Goal: Task Accomplishment & Management: Manage account settings

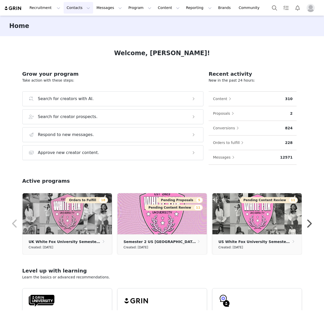
click at [77, 8] on button "Contacts Contacts" at bounding box center [79, 8] width 30 height 12
click at [79, 22] on div "Creators" at bounding box center [80, 22] width 34 height 5
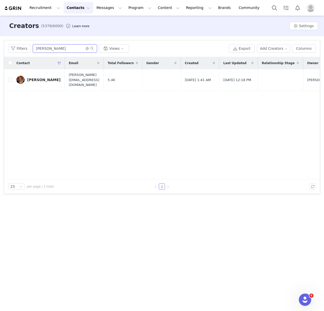
click at [64, 49] on input "[PERSON_NAME]" at bounding box center [65, 48] width 64 height 8
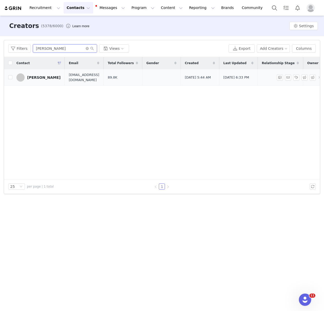
type input "[PERSON_NAME]"
click at [39, 75] on div "[PERSON_NAME]" at bounding box center [43, 77] width 33 height 4
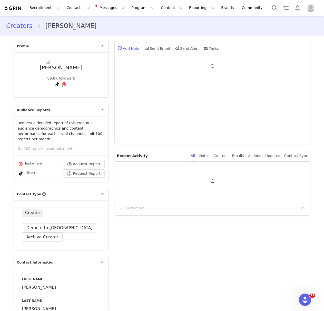
type input "+44 ([GEOGRAPHIC_DATA])"
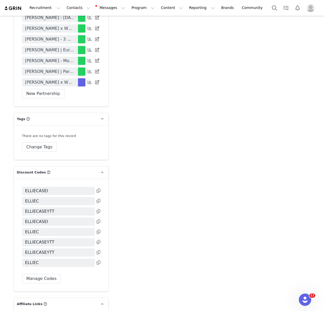
scroll to position [1213, 0]
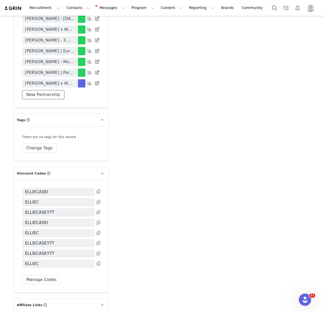
click at [49, 91] on button "New Partnership" at bounding box center [43, 94] width 42 height 9
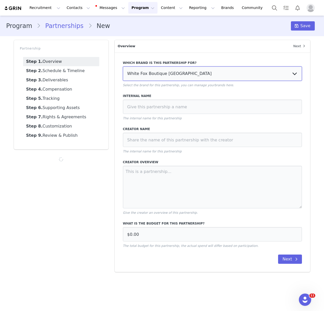
click at [167, 71] on select "White Fox Boutique [GEOGRAPHIC_DATA] White Fox Boutique AUS White Fox Boutique …" at bounding box center [212, 73] width 179 height 14
select select "f1701913-70b5-4f9a-b6f0-0f9fc62261bc"
type input "£0.00"
click at [123, 66] on select "White Fox Boutique [GEOGRAPHIC_DATA] White Fox Boutique AUS White Fox Boutique …" at bounding box center [212, 73] width 179 height 14
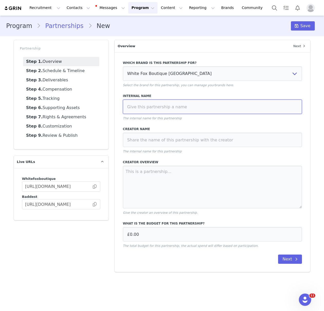
click at [161, 104] on input at bounding box center [212, 107] width 179 height 14
paste input "[PERSON_NAME] x White Fox - 3 Month Contract"
type input "[PERSON_NAME] x White Fox - 3 Month Contract"
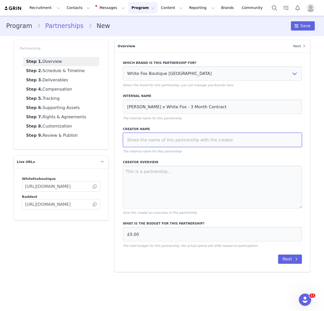
click at [164, 139] on input at bounding box center [212, 140] width 179 height 14
paste input "[PERSON_NAME] x White Fox - 3 Month Contract"
type input "[PERSON_NAME] x White Fox - 3 Month Contract"
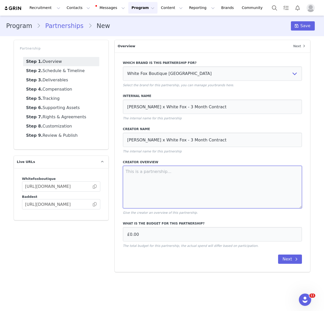
click at [167, 184] on textarea at bounding box center [212, 187] width 179 height 43
paste textarea "3 x Dedicated IG Statics per month 2 x Integrated TikTok Videos per month"
paste textarea "£3,600 (20% AF included)"
click at [232, 198] on textarea "3 x Dedicated IG Statics per month 2 x Integrated TikTok Videos per month £3,60…" at bounding box center [212, 187] width 179 height 43
type textarea "3 x Dedicated IG Statics per month 2 x Integrated TikTok Videos per month £3,60…"
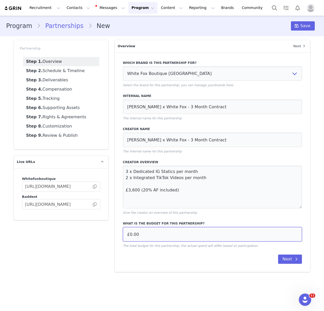
click at [141, 239] on input "£0.00" at bounding box center [212, 234] width 179 height 14
click at [151, 237] on input "£0.00" at bounding box center [212, 234] width 179 height 14
type input "£3,600.00"
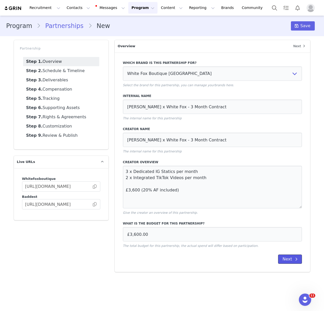
click at [294, 260] on span at bounding box center [296, 259] width 6 height 6
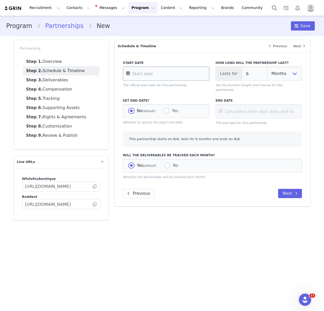
click at [165, 77] on input "text" at bounding box center [166, 73] width 86 height 14
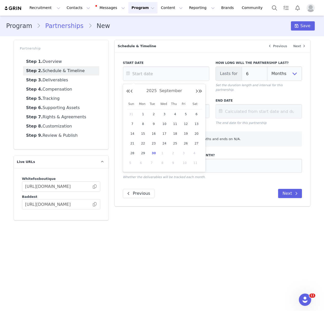
drag, startPoint x: 154, startPoint y: 151, endPoint x: 205, endPoint y: 103, distance: 69.7
click at [154, 151] on span "30" at bounding box center [154, 153] width 6 height 6
type input "[DATE]"
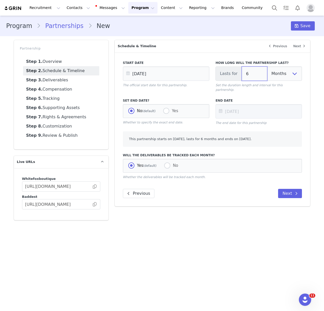
click at [254, 73] on input "6" at bounding box center [255, 73] width 26 height 14
type input "[DATE]"
type input "3"
type input "[DATE]"
type input "3"
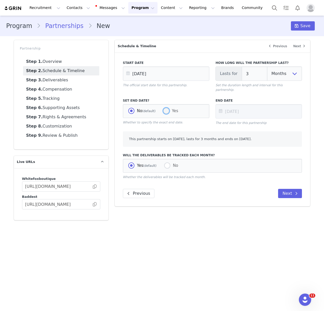
click at [170, 109] on span "Yes" at bounding box center [173, 111] width 9 height 5
click at [169, 108] on input "Yes" at bounding box center [166, 111] width 6 height 7
radio input "true"
radio input "false"
radio input "true"
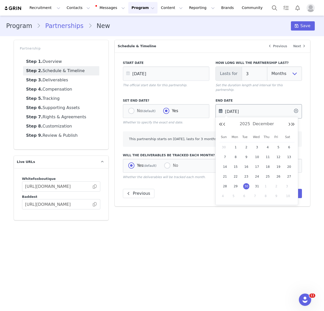
click at [255, 107] on input "[DATE]" at bounding box center [259, 111] width 86 height 14
drag, startPoint x: 257, startPoint y: 185, endPoint x: 243, endPoint y: 190, distance: 14.3
click at [257, 185] on span "31" at bounding box center [257, 186] width 6 height 6
type input "[DATE]"
click at [227, 189] on div "Previous Next" at bounding box center [212, 193] width 179 height 9
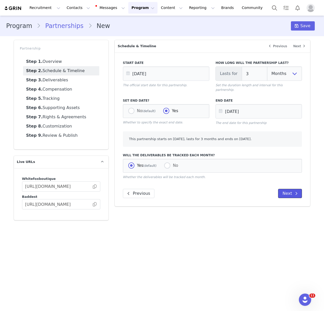
click at [292, 189] on button "Next" at bounding box center [290, 193] width 24 height 9
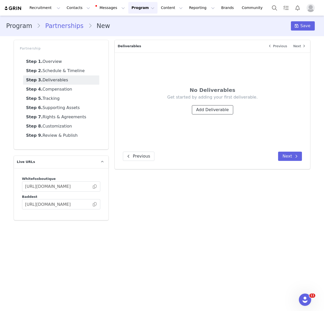
click at [213, 109] on button "Add Deliverable" at bounding box center [212, 109] width 41 height 9
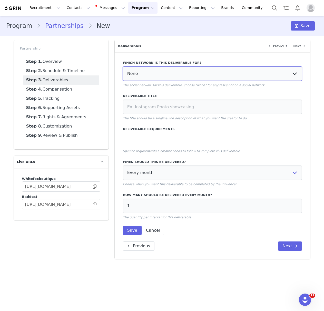
click at [189, 70] on select "None YouTube Twitter Instagram Facebook Twitch TikTok Pinterest" at bounding box center [212, 73] width 179 height 14
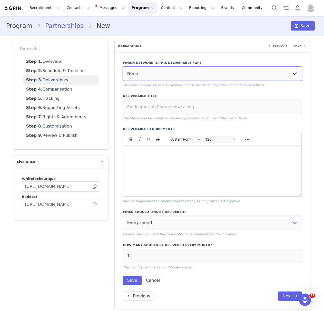
select select "5"
click at [123, 66] on select "None YouTube Twitter Instagram Facebook Twitch TikTok Pinterest" at bounding box center [212, 73] width 179 height 14
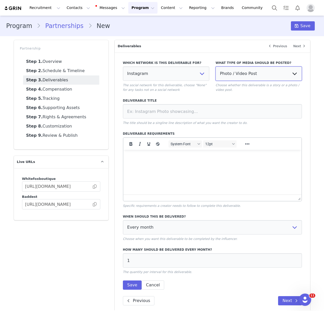
click at [237, 76] on select "Photo / Video Post Story Text in Bio Highlight Reel" at bounding box center [259, 73] width 86 height 14
select select
click at [216, 66] on select "Photo / Video Post Story Text in Bio Highlight Reel" at bounding box center [259, 73] width 86 height 14
click at [162, 110] on input at bounding box center [212, 111] width 179 height 14
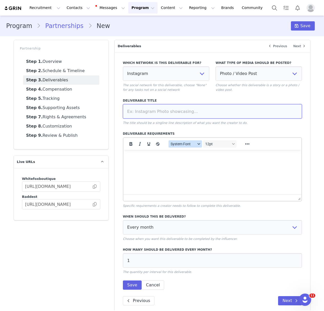
paste input "Dedicated IG post"
type input "Dedicated IG post"
click at [160, 154] on p "Rich Text Area. Press ALT-0 for help." at bounding box center [212, 157] width 170 height 6
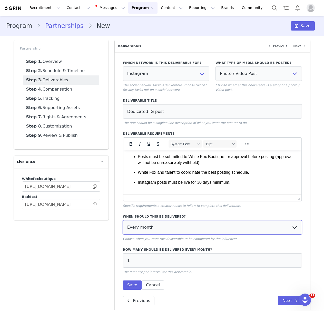
click at [155, 232] on select "Every month Every other month In specific months Throughout partnership" at bounding box center [212, 227] width 179 height 14
click at [123, 220] on select "Every month Every other month In specific months Throughout partnership" at bounding box center [212, 227] width 179 height 14
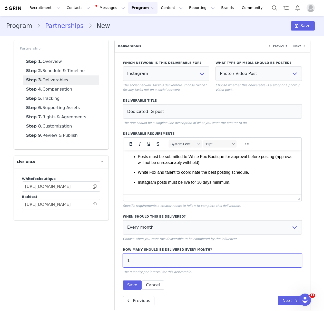
click at [142, 266] on input "1" at bounding box center [212, 260] width 179 height 14
type input "3"
click at [130, 287] on button "Save" at bounding box center [132, 284] width 19 height 9
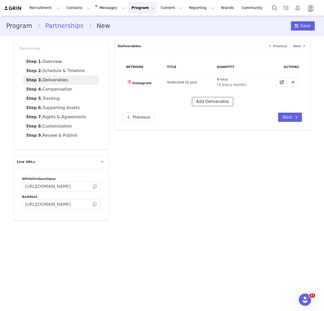
click at [220, 103] on button "Add Deliverable" at bounding box center [212, 101] width 41 height 9
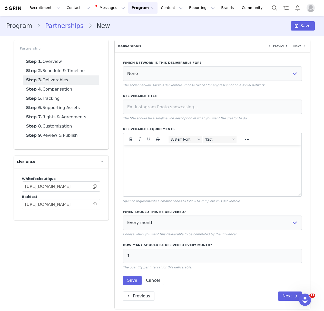
scroll to position [0, 0]
click at [170, 76] on select "None YouTube Twitter Instagram Facebook Twitch TikTok Pinterest" at bounding box center [212, 73] width 179 height 14
select select "9"
click at [123, 66] on select "None YouTube Twitter Instagram Facebook Twitch TikTok Pinterest" at bounding box center [212, 73] width 179 height 14
click at [160, 109] on input at bounding box center [212, 107] width 179 height 14
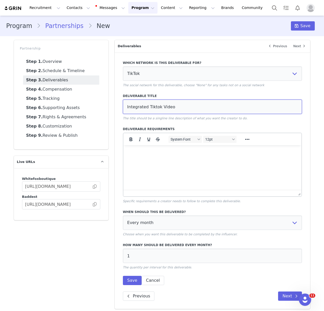
drag, startPoint x: 155, startPoint y: 107, endPoint x: 160, endPoint y: 120, distance: 14.1
click at [156, 108] on input "Integrated Tiktok Video" at bounding box center [212, 107] width 179 height 14
type input "Integrated TikTok Video"
drag, startPoint x: 165, startPoint y: 159, endPoint x: 155, endPoint y: 159, distance: 9.8
click at [165, 159] on html at bounding box center [212, 152] width 178 height 14
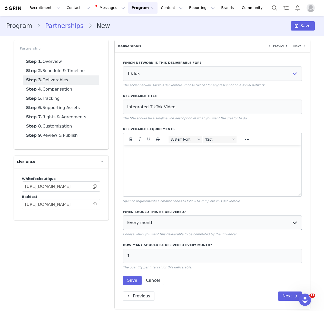
scroll to position [260, 0]
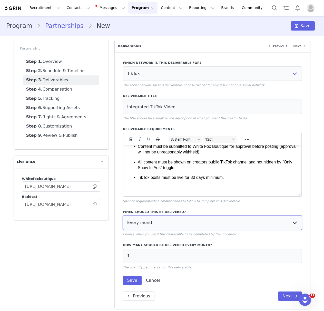
click at [168, 224] on select "Every month Every other month In specific months Throughout partnership" at bounding box center [212, 223] width 179 height 14
click at [123, 216] on select "Every month Every other month In specific months Throughout partnership" at bounding box center [212, 223] width 179 height 14
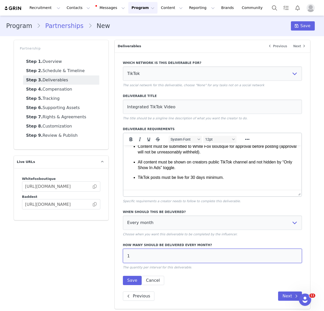
click at [139, 251] on input "1" at bounding box center [212, 256] width 179 height 14
click at [140, 257] on input "1" at bounding box center [212, 256] width 179 height 14
type input "2"
click at [130, 281] on button "Save" at bounding box center [132, 280] width 19 height 9
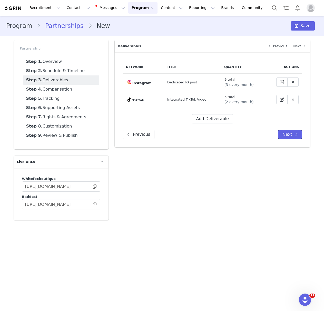
click at [295, 133] on icon at bounding box center [296, 134] width 3 height 4
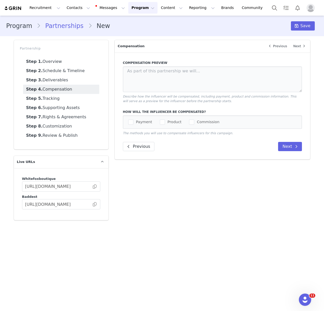
click at [129, 122] on span "checkbox-group" at bounding box center [130, 122] width 5 height 5
click at [133, 120] on input "Payment" at bounding box center [133, 120] width 0 height 0
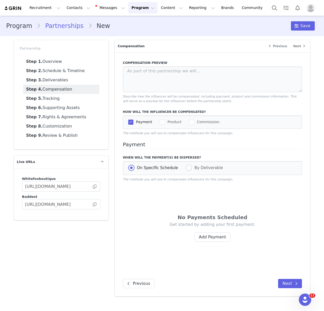
click at [160, 121] on span "checkbox-group" at bounding box center [162, 122] width 5 height 5
click at [165, 120] on input "Product" at bounding box center [165, 120] width 0 height 0
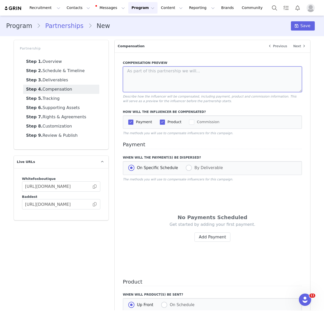
click at [157, 81] on textarea at bounding box center [212, 79] width 179 height 26
type textarea "Payment Product"
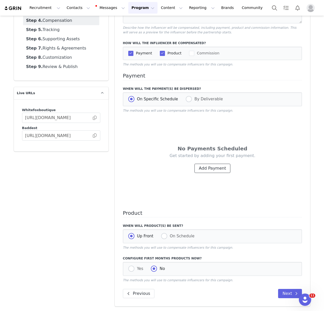
click at [220, 165] on button "Add Payment" at bounding box center [212, 168] width 36 height 9
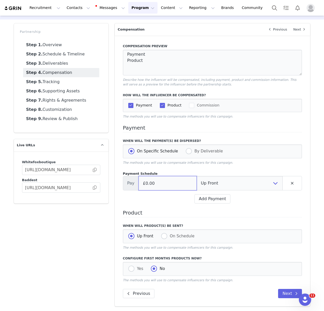
click at [153, 185] on input "£0.00" at bounding box center [168, 183] width 58 height 14
type input "£1,200.00"
click at [224, 181] on select "Up Front Month 1 Month 2 Month 3 Upon Completion" at bounding box center [240, 183] width 86 height 14
select select "1"
click at [197, 176] on select "Up Front Month 1 Month 2 Month 3 Upon Completion" at bounding box center [240, 183] width 86 height 14
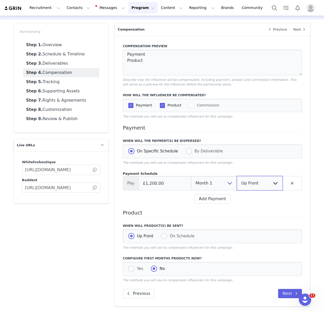
click at [262, 183] on select "Up Front Upon Completion" at bounding box center [260, 183] width 46 height 14
select select "upon_completion"
click at [237, 176] on select "Up Front Upon Completion" at bounding box center [260, 183] width 46 height 14
click at [210, 198] on button "Add Payment" at bounding box center [212, 198] width 36 height 9
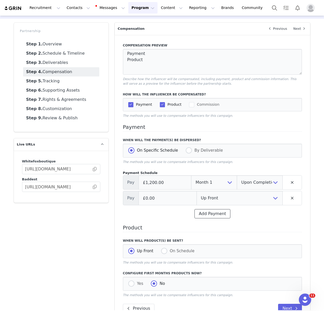
click at [211, 214] on button "Add Payment" at bounding box center [212, 213] width 36 height 9
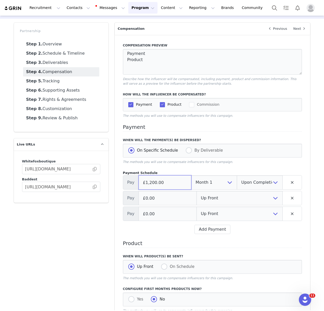
click at [149, 183] on input "£1,200.00" at bounding box center [165, 182] width 53 height 14
click at [145, 197] on input "£0.00" at bounding box center [168, 198] width 58 height 14
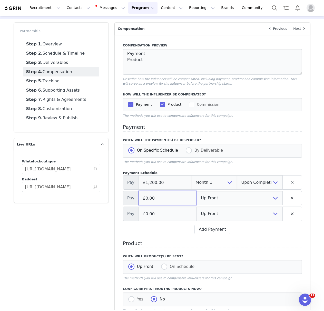
click at [145, 197] on input "£0.00" at bounding box center [168, 198] width 58 height 14
paste input "1,20"
type input "£1,200.00"
click at [212, 196] on select "Up Front Month 1 Month 2 Month 3 Upon Completion" at bounding box center [240, 198] width 86 height 14
select select "2"
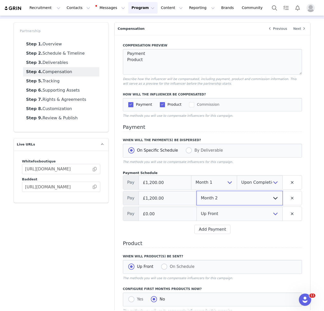
click at [197, 191] on select "Up Front Month 1 Month 2 Month 3 Upon Completion" at bounding box center [240, 198] width 86 height 14
drag, startPoint x: 212, startPoint y: 196, endPoint x: 261, endPoint y: 195, distance: 48.2
click at [261, 195] on select "Up Front Upon Completion" at bounding box center [260, 198] width 46 height 14
select select "upon_completion"
click at [237, 191] on select "Up Front Upon Completion" at bounding box center [260, 198] width 46 height 14
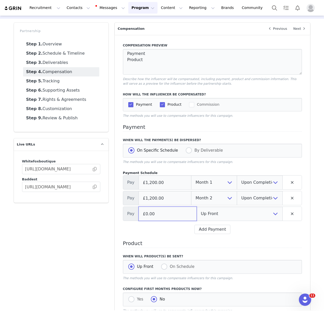
click at [150, 214] on input "£0.00" at bounding box center [168, 214] width 58 height 14
paste input "1,20"
type input "£1,200.00"
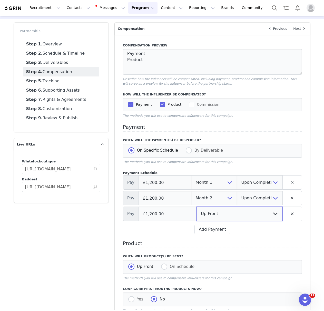
click at [225, 218] on select "Up Front Month 1 Month 2 Month 3 Upon Completion" at bounding box center [240, 214] width 86 height 14
select select "3"
click at [197, 207] on select "Up Front Month 1 Month 2 Month 3 Upon Completion" at bounding box center [240, 214] width 86 height 14
click at [263, 213] on select "Up Front Upon Completion" at bounding box center [260, 214] width 46 height 14
select select "upon_completion"
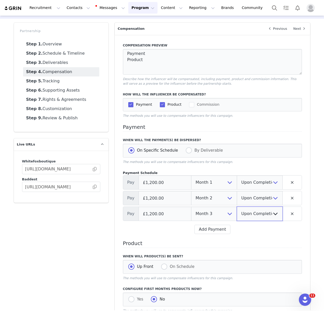
click at [237, 207] on select "Up Front Upon Completion" at bounding box center [260, 214] width 46 height 14
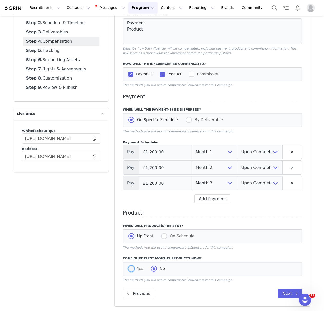
click at [132, 269] on span at bounding box center [131, 269] width 6 height 6
click at [132, 269] on input "Yes" at bounding box center [131, 269] width 6 height 7
radio input "true"
radio input "false"
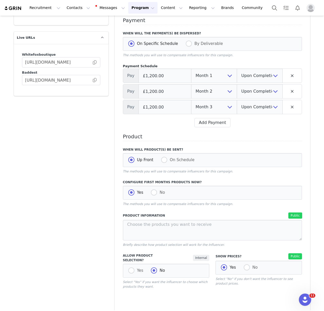
scroll to position [181, 0]
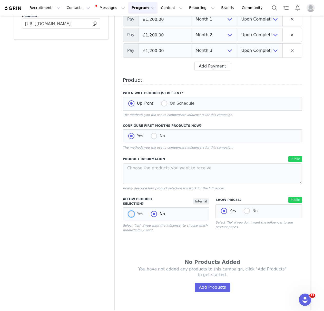
click at [130, 213] on span at bounding box center [131, 214] width 6 height 6
click at [130, 213] on input "Yes" at bounding box center [131, 214] width 6 height 7
radio input "true"
radio input "false"
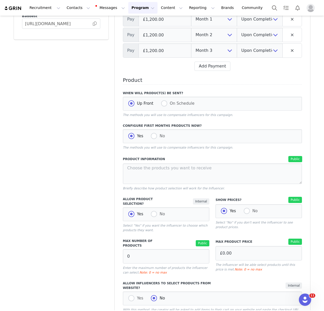
scroll to position [232, 0]
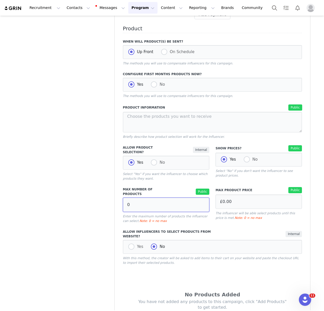
click at [141, 198] on input "0" at bounding box center [166, 205] width 86 height 14
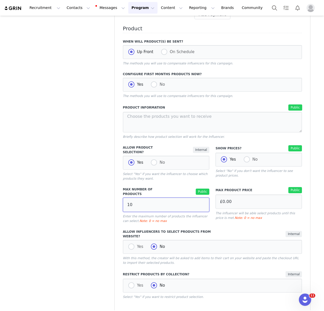
type input "10"
click at [191, 220] on div "Max Number of Products Public 10 Enter the maximum number of products the influ…" at bounding box center [166, 205] width 93 height 42
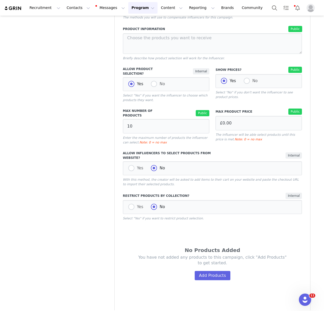
scroll to position [335, 0]
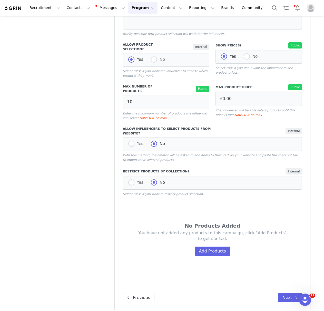
click at [128, 177] on div "Yes No" at bounding box center [212, 183] width 179 height 14
click at [131, 179] on span at bounding box center [131, 182] width 6 height 6
click at [131, 179] on input "Yes" at bounding box center [131, 182] width 6 height 7
radio input "true"
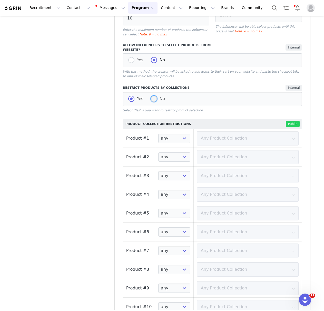
click at [158, 96] on span "No" at bounding box center [161, 98] width 8 height 5
click at [157, 96] on input "No" at bounding box center [154, 99] width 6 height 7
radio input "true"
radio input "false"
radio input "true"
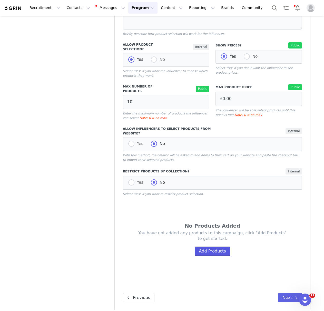
click at [212, 249] on button "Add Products" at bounding box center [213, 251] width 36 height 9
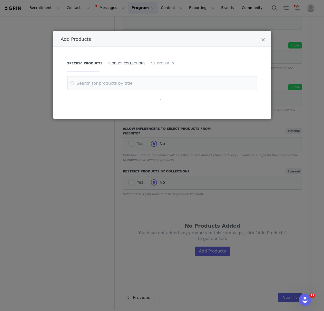
click at [131, 62] on div "Product Collections" at bounding box center [126, 63] width 43 height 18
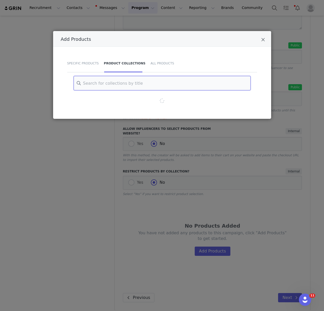
click at [127, 86] on input "Add Products" at bounding box center [162, 83] width 177 height 14
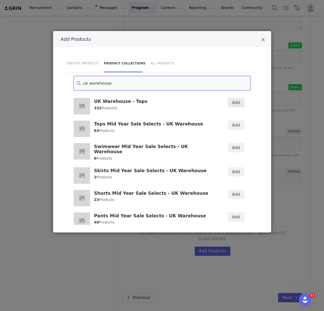
type input "uk warehouse"
click at [244, 103] on button "Add" at bounding box center [236, 102] width 17 height 9
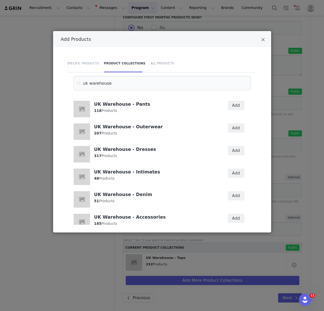
scroll to position [367, 0]
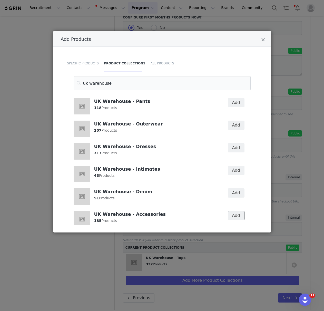
drag, startPoint x: 239, startPoint y: 208, endPoint x: 239, endPoint y: 192, distance: 15.4
click at [238, 211] on button "Add" at bounding box center [236, 215] width 17 height 9
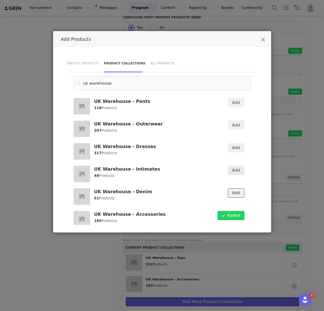
drag, startPoint x: 238, startPoint y: 187, endPoint x: 236, endPoint y: 168, distance: 18.9
click at [238, 188] on button "Add" at bounding box center [236, 192] width 17 height 9
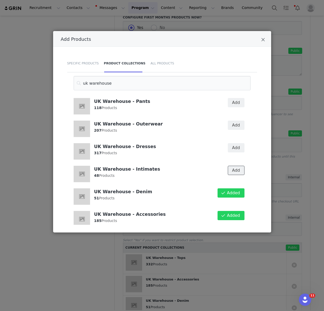
drag, startPoint x: 236, startPoint y: 165, endPoint x: 236, endPoint y: 147, distance: 17.7
click at [236, 166] on button "Add" at bounding box center [236, 170] width 17 height 9
click at [236, 143] on button "Add" at bounding box center [236, 147] width 17 height 9
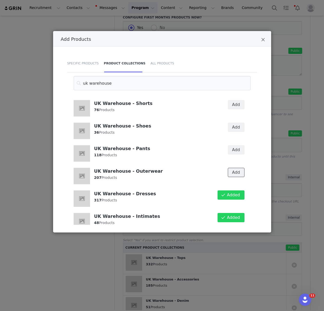
drag, startPoint x: 239, startPoint y: 167, endPoint x: 241, endPoint y: 155, distance: 12.7
click at [239, 168] on button "Add" at bounding box center [236, 172] width 17 height 9
click at [239, 145] on button "Add" at bounding box center [236, 149] width 17 height 9
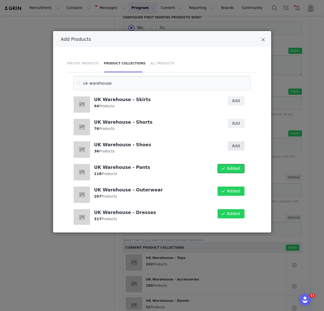
scroll to position [282, 0]
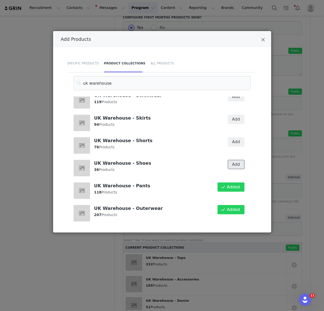
drag, startPoint x: 239, startPoint y: 158, endPoint x: 236, endPoint y: 134, distance: 24.4
click at [239, 160] on button "Add" at bounding box center [236, 164] width 17 height 9
click at [236, 137] on button "Add" at bounding box center [236, 141] width 17 height 9
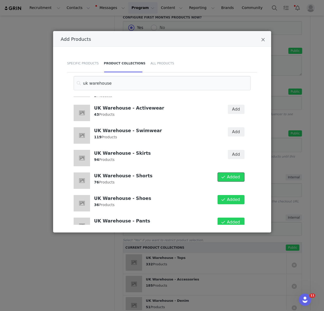
scroll to position [236, 0]
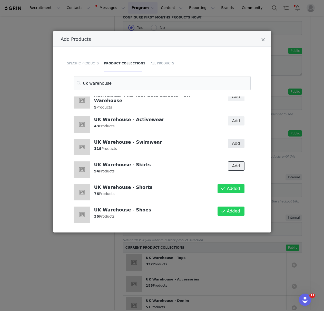
drag, startPoint x: 235, startPoint y: 159, endPoint x: 237, endPoint y: 134, distance: 24.9
click at [235, 161] on button "Add" at bounding box center [236, 165] width 17 height 9
click at [237, 139] on button "Add" at bounding box center [236, 143] width 17 height 9
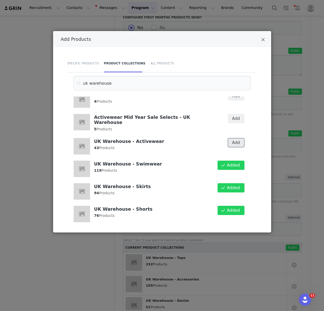
click at [239, 140] on button "Add" at bounding box center [236, 142] width 17 height 9
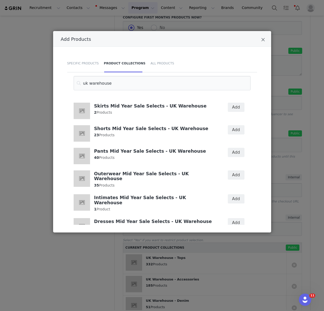
scroll to position [0, 0]
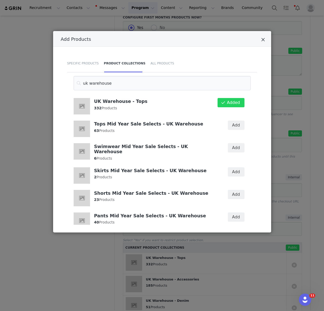
click at [264, 42] on icon "Close" at bounding box center [263, 39] width 4 height 5
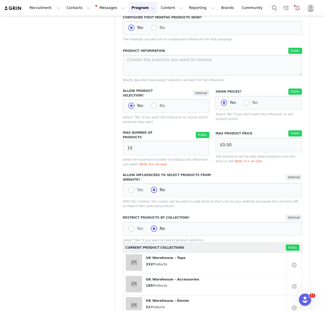
scroll to position [523, 0]
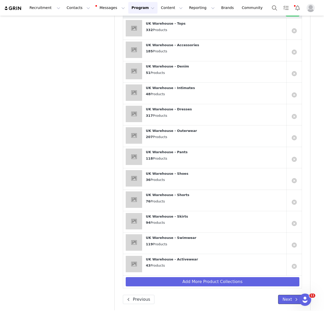
click at [287, 295] on button "Next" at bounding box center [290, 299] width 24 height 9
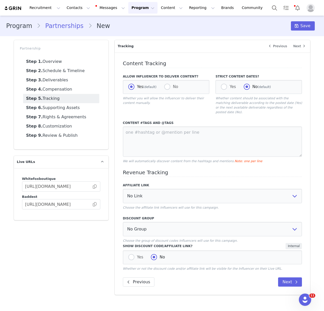
scroll to position [0, 0]
click at [185, 140] on textarea at bounding box center [212, 141] width 179 height 30
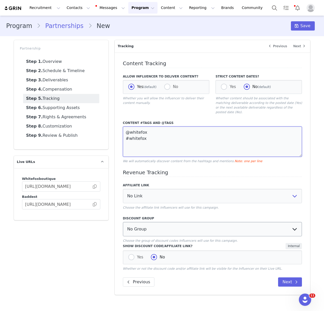
type textarea "@whitefox #whitefox"
click at [163, 228] on select "No Group Influencer Code" at bounding box center [212, 229] width 179 height 14
select select "10008690"
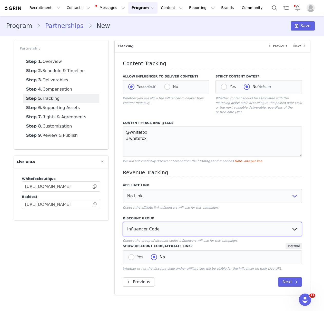
click at [123, 222] on select "No Group Influencer Code" at bounding box center [212, 229] width 179 height 14
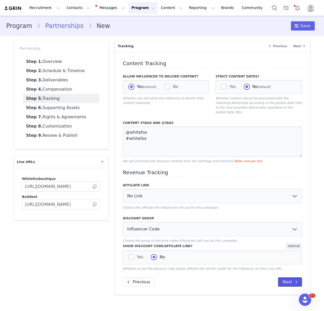
click at [290, 277] on button "Next" at bounding box center [290, 281] width 24 height 9
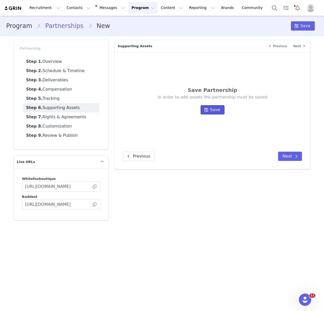
click at [217, 108] on span "Save" at bounding box center [215, 110] width 10 height 6
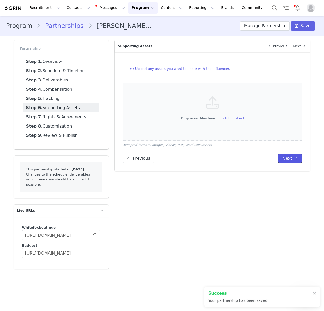
click at [291, 157] on button "Next" at bounding box center [290, 158] width 24 height 9
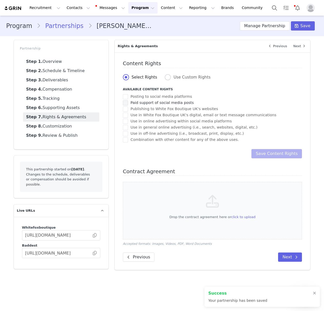
drag, startPoint x: 125, startPoint y: 97, endPoint x: 125, endPoint y: 100, distance: 3.6
click at [125, 97] on span "checkbox-group" at bounding box center [125, 96] width 5 height 5
click at [128, 94] on input "Posting to social media platforms" at bounding box center [128, 94] width 0 height 0
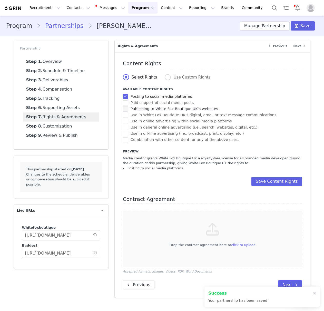
drag, startPoint x: 126, startPoint y: 102, endPoint x: 126, endPoint y: 106, distance: 4.4
click at [126, 105] on span "checkbox-group" at bounding box center [125, 102] width 5 height 5
click at [128, 100] on input "Paid support of social media posts" at bounding box center [128, 100] width 0 height 0
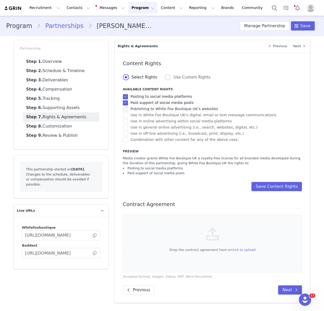
drag, startPoint x: 126, startPoint y: 109, endPoint x: 126, endPoint y: 112, distance: 2.6
click at [126, 111] on span "checkbox-group" at bounding box center [125, 108] width 5 height 5
click at [128, 106] on input "Publishing to White Fox Boutique UK's websites" at bounding box center [128, 106] width 0 height 0
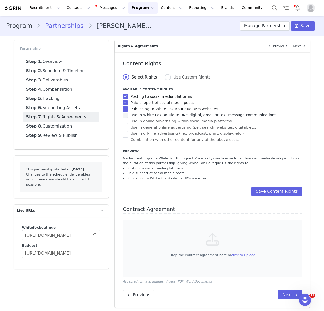
click at [126, 116] on span "checkbox-group" at bounding box center [125, 115] width 5 height 5
click at [128, 113] on input "Use in White Fox Boutique UK's digital, email or text message communications" at bounding box center [128, 113] width 0 height 0
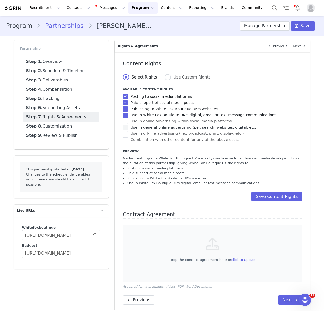
drag, startPoint x: 126, startPoint y: 119, endPoint x: 127, endPoint y: 124, distance: 5.2
click at [127, 123] on span "checkbox-group" at bounding box center [125, 121] width 5 height 5
click at [128, 119] on input "Use in online advertising within social media platforms" at bounding box center [128, 119] width 0 height 0
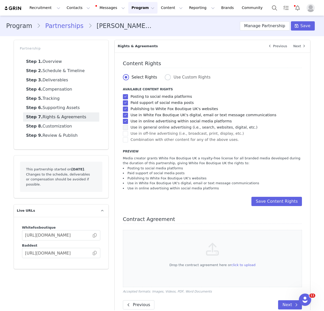
drag, startPoint x: 127, startPoint y: 126, endPoint x: 127, endPoint y: 129, distance: 2.6
click at [127, 128] on span "checkbox-group" at bounding box center [125, 127] width 5 height 5
click at [128, 125] on input "Use in general online advertising (i.e., search, websites, digital, etc.)" at bounding box center [128, 125] width 0 height 0
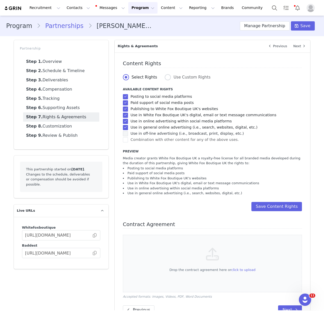
drag, startPoint x: 127, startPoint y: 131, endPoint x: 127, endPoint y: 134, distance: 3.1
click at [127, 132] on label "Use in off-line advertising (i.e., broadcast, print, display, etc.)" at bounding box center [183, 134] width 121 height 6
click at [128, 131] on input "Use in off-line advertising (i.e., broadcast, print, display, etc.)" at bounding box center [128, 131] width 0 height 0
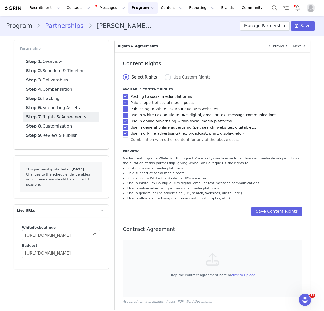
drag, startPoint x: 126, startPoint y: 139, endPoint x: 151, endPoint y: 146, distance: 25.8
click at [130, 140] on label "Combination with other content for any of the above uses." at bounding box center [181, 140] width 116 height 6
click at [128, 137] on input "Combination with other content for any of the above uses." at bounding box center [128, 137] width 0 height 0
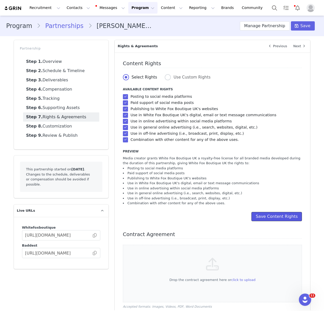
click at [271, 214] on button "Save Content Rights" at bounding box center [276, 216] width 51 height 9
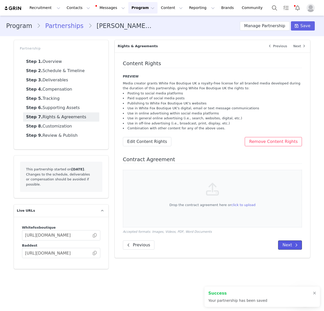
click at [296, 245] on icon at bounding box center [296, 245] width 3 height 4
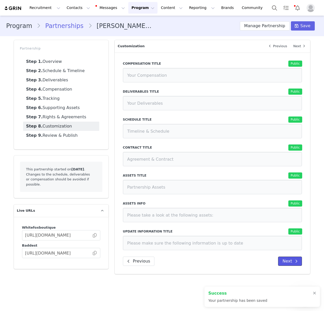
click at [293, 262] on button "Next" at bounding box center [290, 261] width 24 height 9
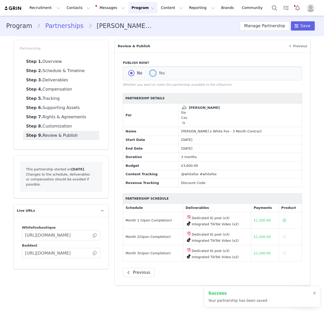
click at [155, 72] on span at bounding box center [153, 73] width 6 height 7
click at [155, 72] on input "Yes" at bounding box center [153, 73] width 6 height 7
radio input "true"
radio input "false"
radio input "true"
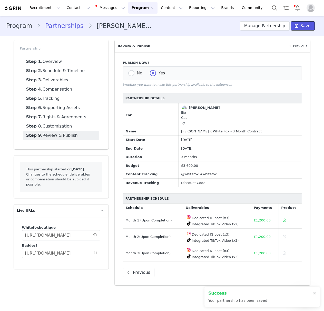
click at [306, 26] on span "Save" at bounding box center [305, 26] width 10 height 6
click at [273, 26] on button "Manage Partnership" at bounding box center [265, 25] width 50 height 9
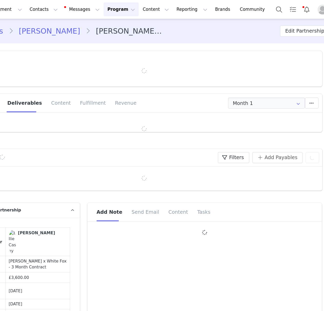
type input "+44 ([GEOGRAPHIC_DATA])"
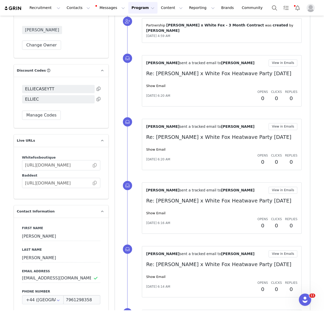
scroll to position [605, 0]
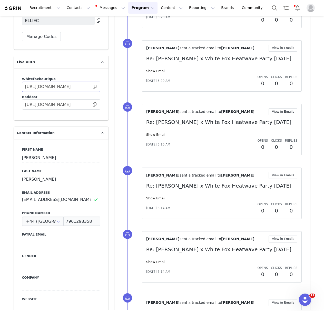
click at [94, 87] on span at bounding box center [94, 87] width 5 height 0
click at [64, 10] on button "Contacts Contacts" at bounding box center [79, 8] width 30 height 12
click at [74, 22] on p "Creators" at bounding box center [71, 22] width 15 height 5
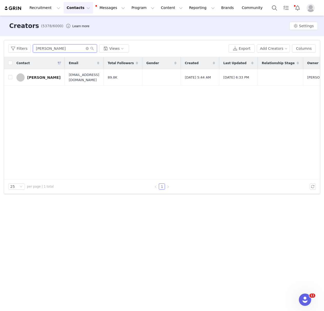
click at [62, 48] on input "[PERSON_NAME]" at bounding box center [65, 48] width 64 height 8
paste input "5 of 1,362 [PERSON_NAME]"
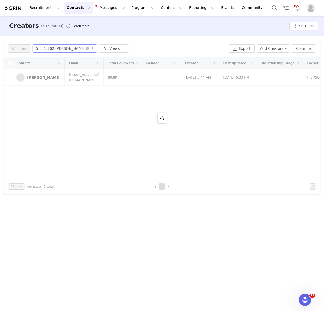
drag, startPoint x: 57, startPoint y: 49, endPoint x: 1, endPoint y: 53, distance: 55.8
click at [2, 53] on div "Filters Filter Logic And Or Archived Select Owner Select Contact Tag Select Rel…" at bounding box center [162, 117] width 324 height 162
click at [1, 53] on div "Filters Filter Logic And Or Archived Select Owner Select Contact Tag Select Rel…" at bounding box center [162, 117] width 324 height 162
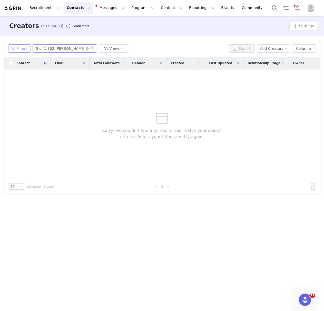
drag, startPoint x: 55, startPoint y: 50, endPoint x: 23, endPoint y: 49, distance: 32.6
click at [23, 49] on div "Filters 5 of 1,362 [PERSON_NAME] Views" at bounding box center [117, 48] width 218 height 8
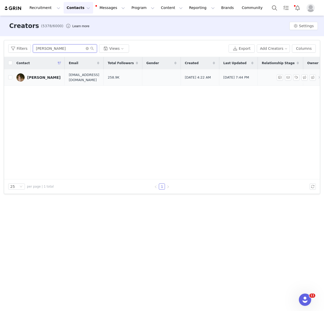
type input "[PERSON_NAME]"
click at [42, 76] on div "[PERSON_NAME]" at bounding box center [43, 77] width 33 height 4
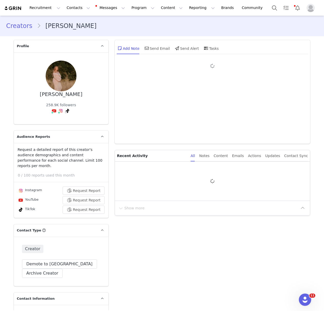
type input "+44 ([GEOGRAPHIC_DATA])"
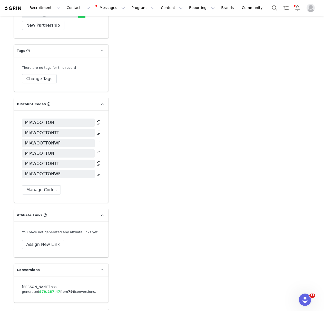
scroll to position [1455, 0]
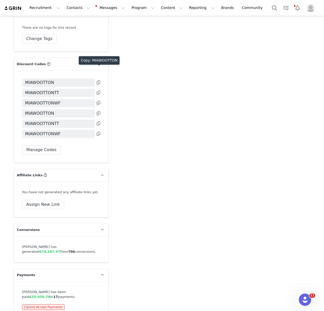
click at [98, 80] on icon at bounding box center [99, 82] width 4 height 4
click at [99, 101] on icon at bounding box center [99, 103] width 4 height 4
click at [98, 91] on icon at bounding box center [99, 93] width 4 height 4
click at [98, 101] on icon at bounding box center [99, 103] width 4 height 4
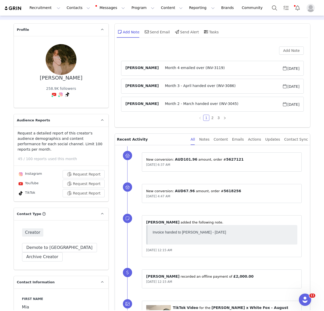
scroll to position [0, 0]
